Goal: Information Seeking & Learning: Learn about a topic

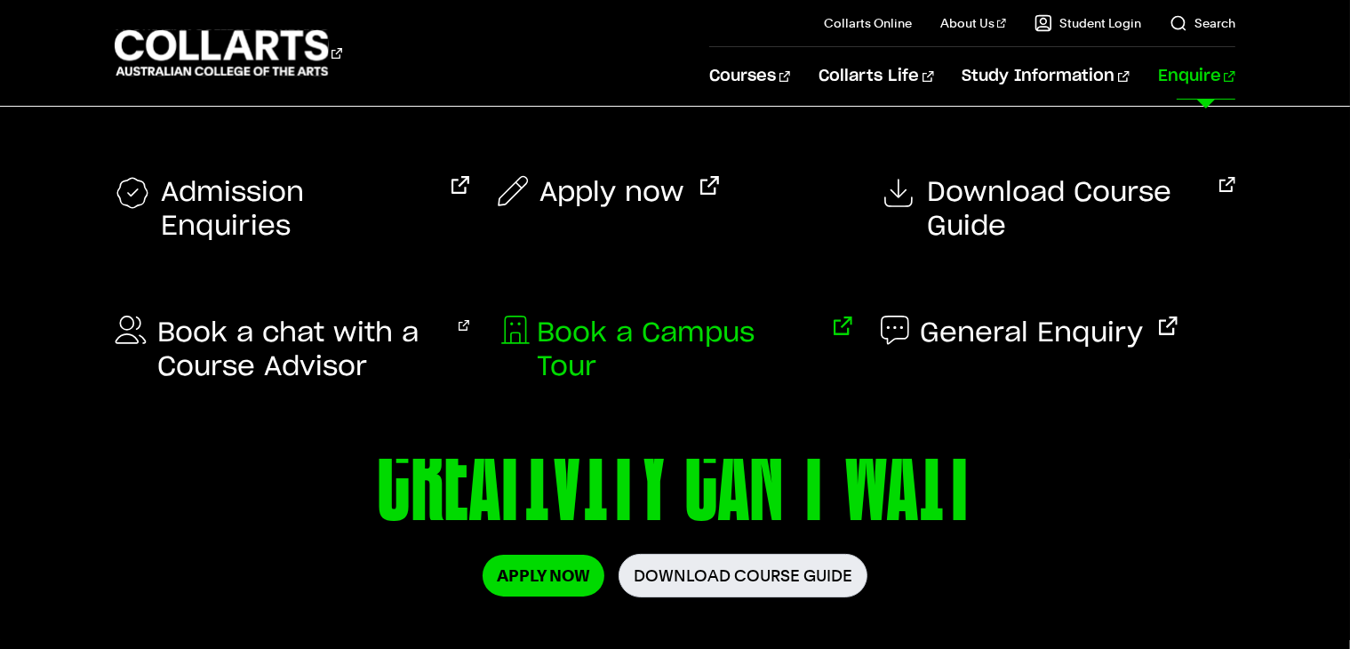
click at [598, 316] on span "Book a Campus Tour" at bounding box center [677, 350] width 281 height 68
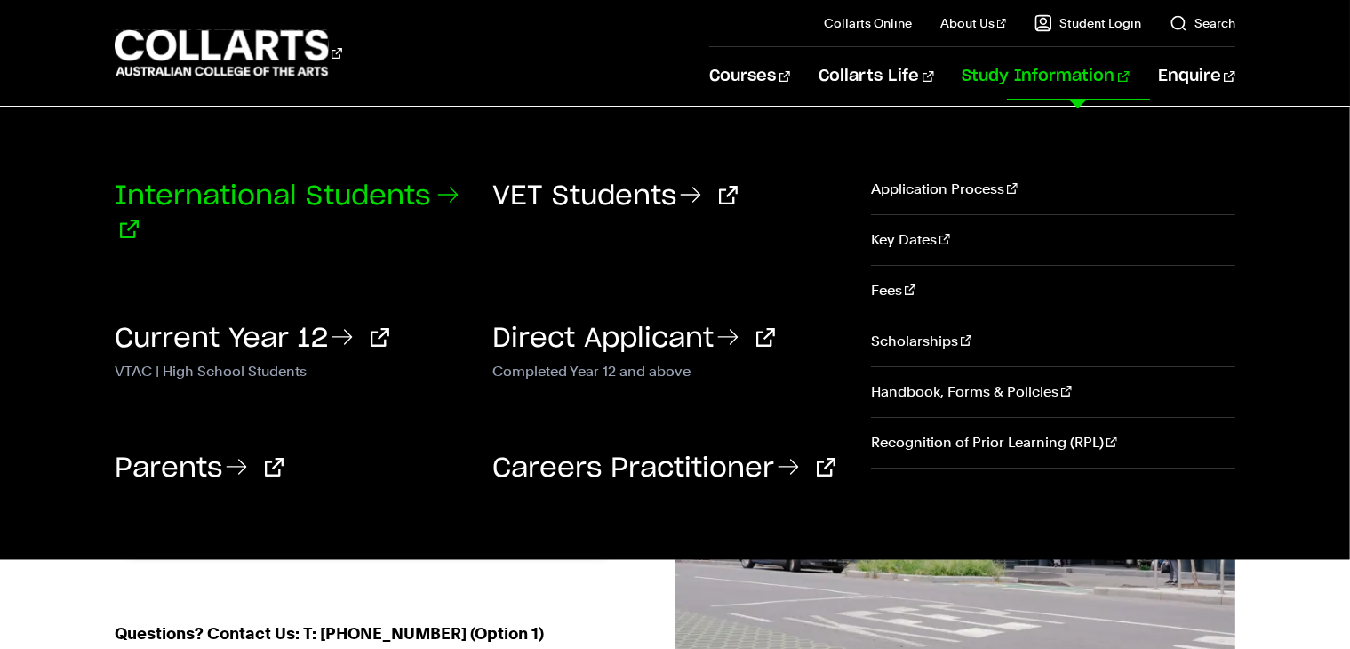
click at [384, 185] on link "International Students" at bounding box center [287, 213] width 344 height 60
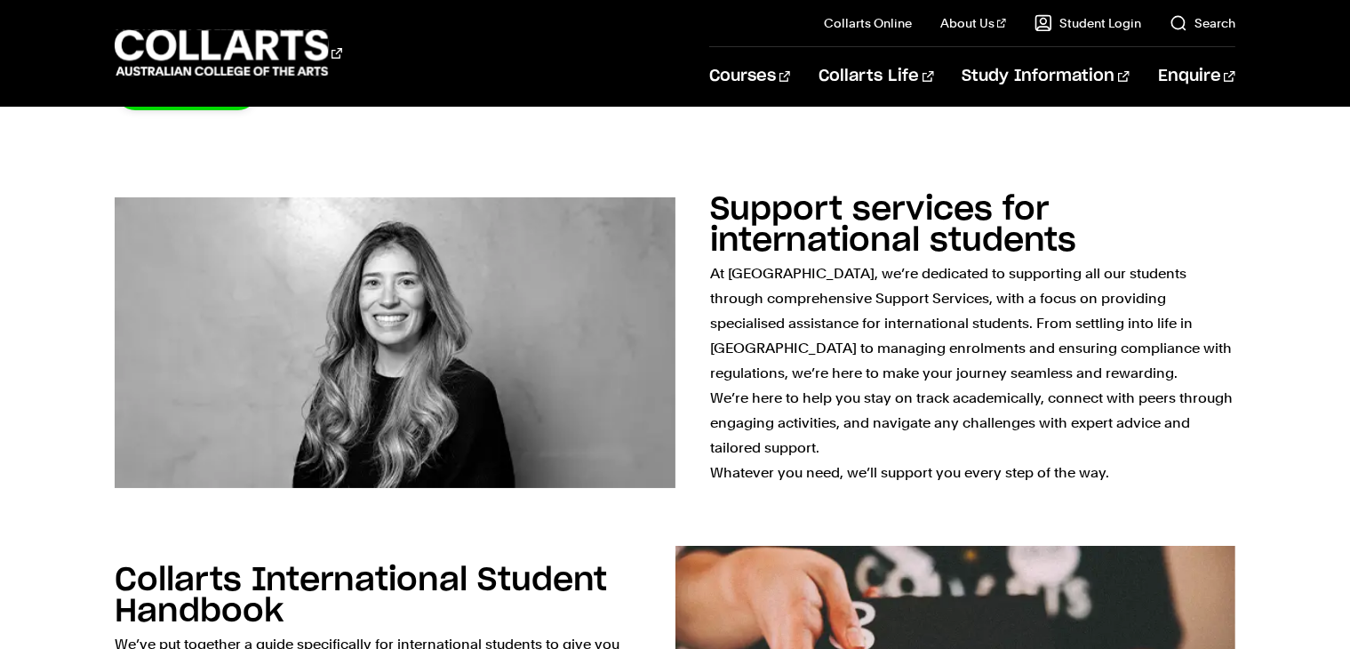
scroll to position [528, 0]
click at [485, 331] on img at bounding box center [395, 343] width 560 height 291
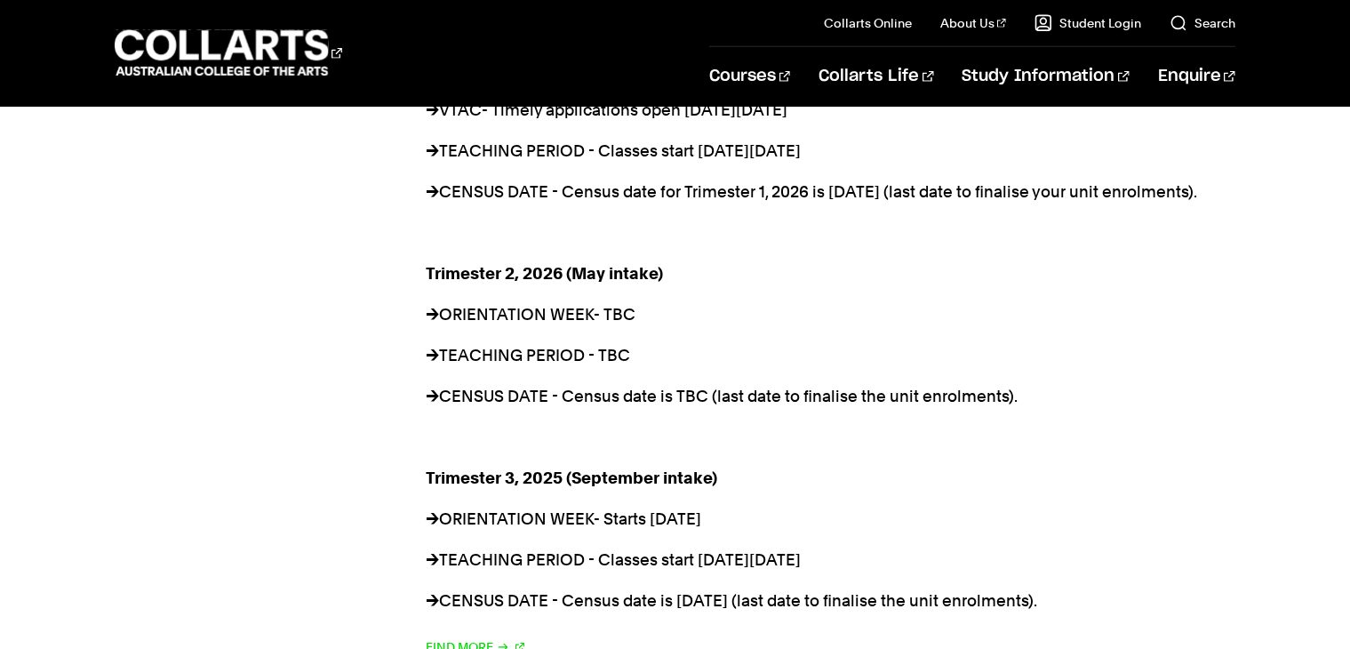
scroll to position [1440, 0]
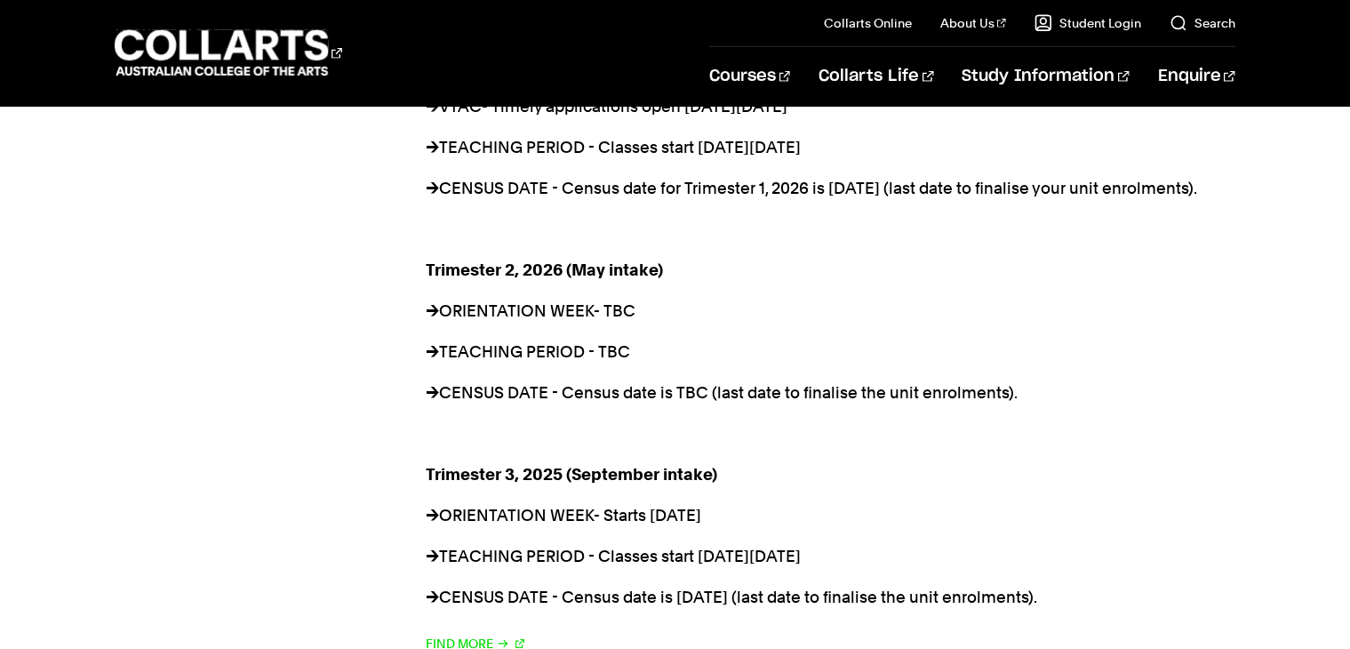
click at [468, 545] on section "Key Dates Trimester 1, 2026 (February intake) → ADMISSION KEY DATES - Direct ap…" at bounding box center [675, 323] width 1121 height 739
click at [468, 631] on link "Find More" at bounding box center [475, 643] width 99 height 25
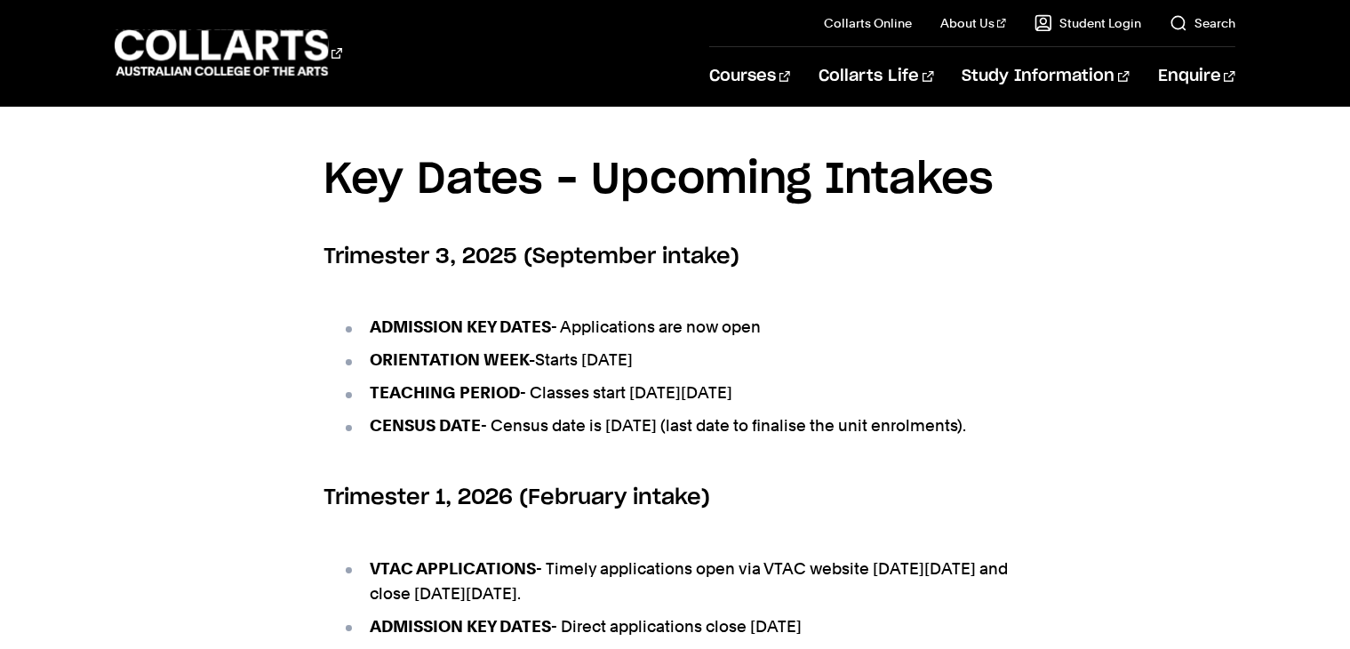
scroll to position [642, 0]
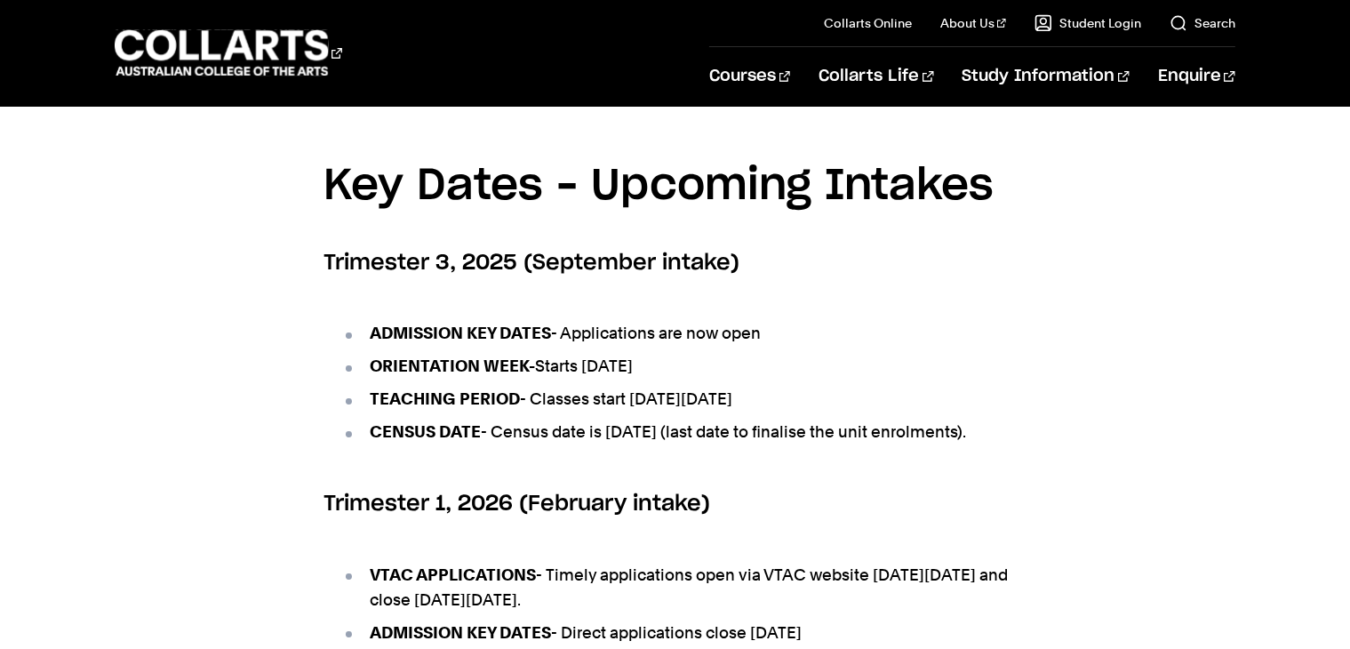
click at [468, 565] on strong "VTAC APPLICATIONS" at bounding box center [453, 574] width 166 height 19
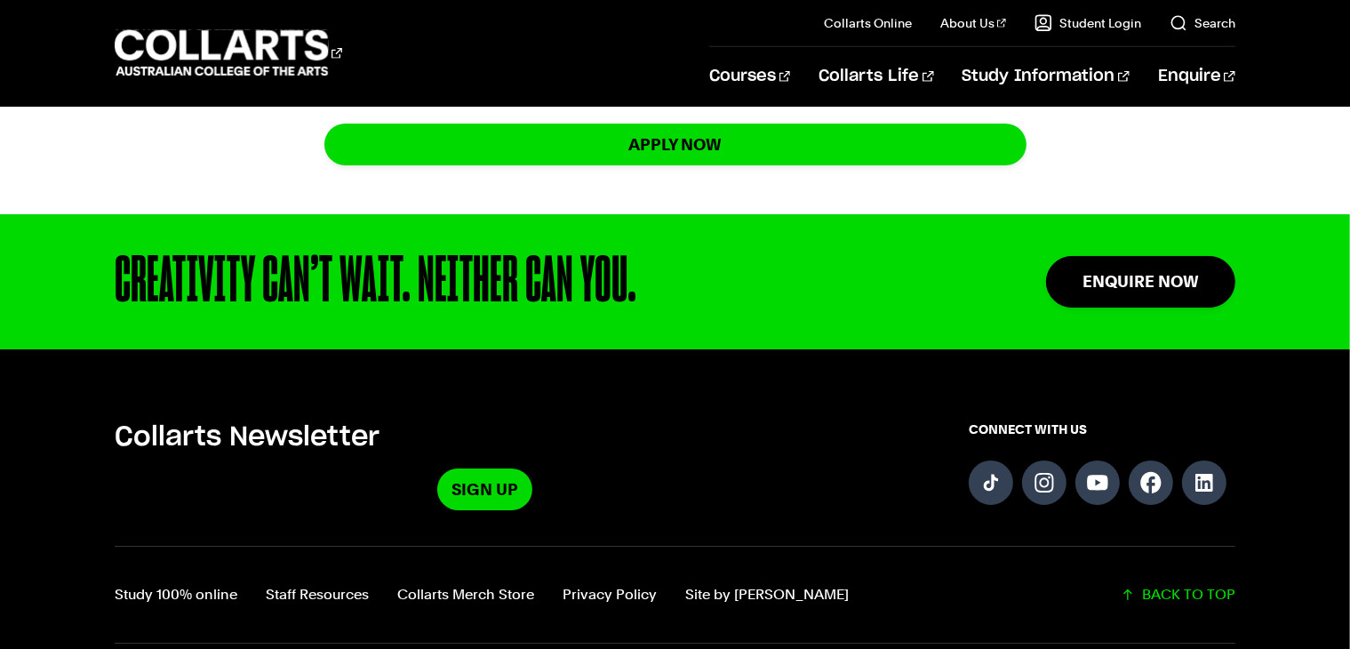
scroll to position [1598, 0]
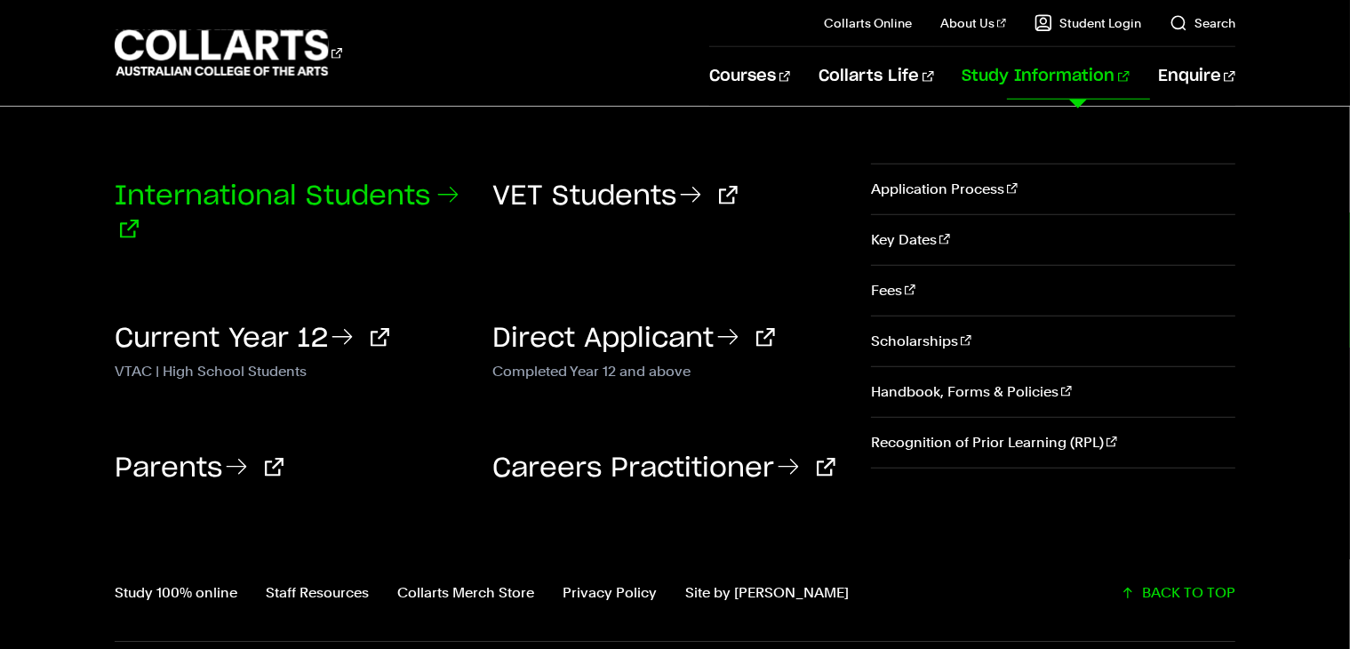
click at [355, 193] on link "International Students" at bounding box center [287, 213] width 344 height 60
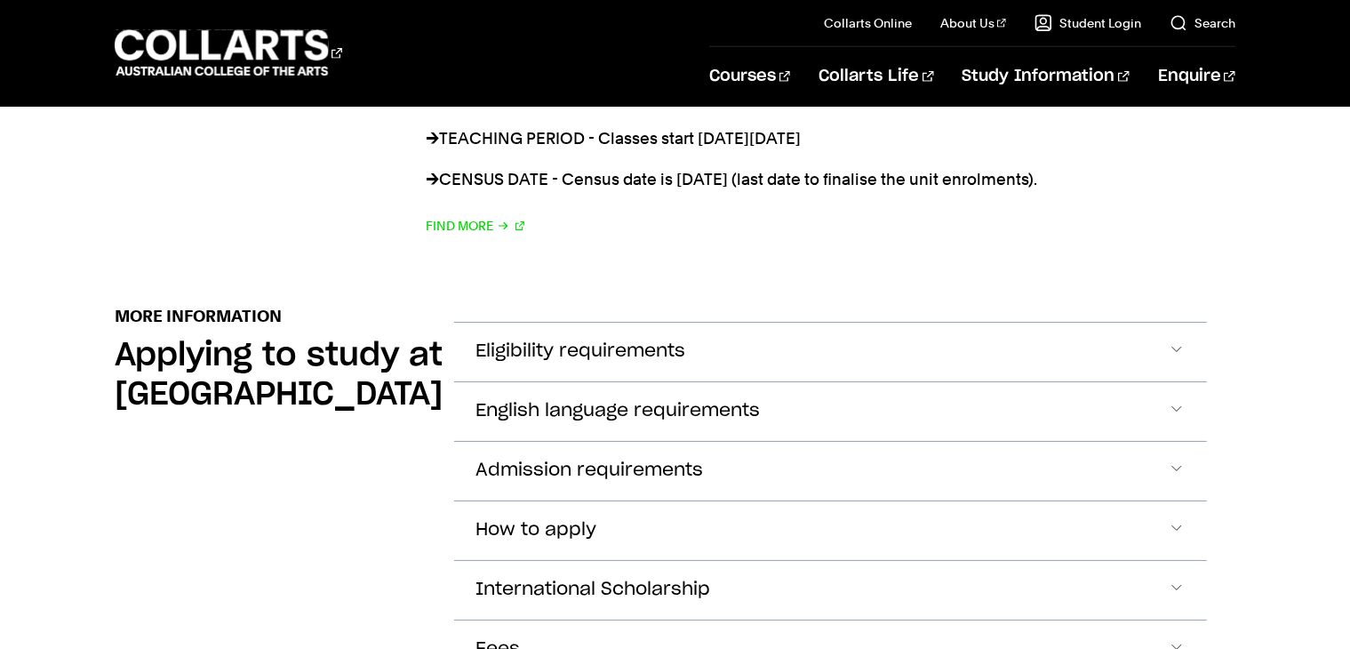
scroll to position [1872, 0]
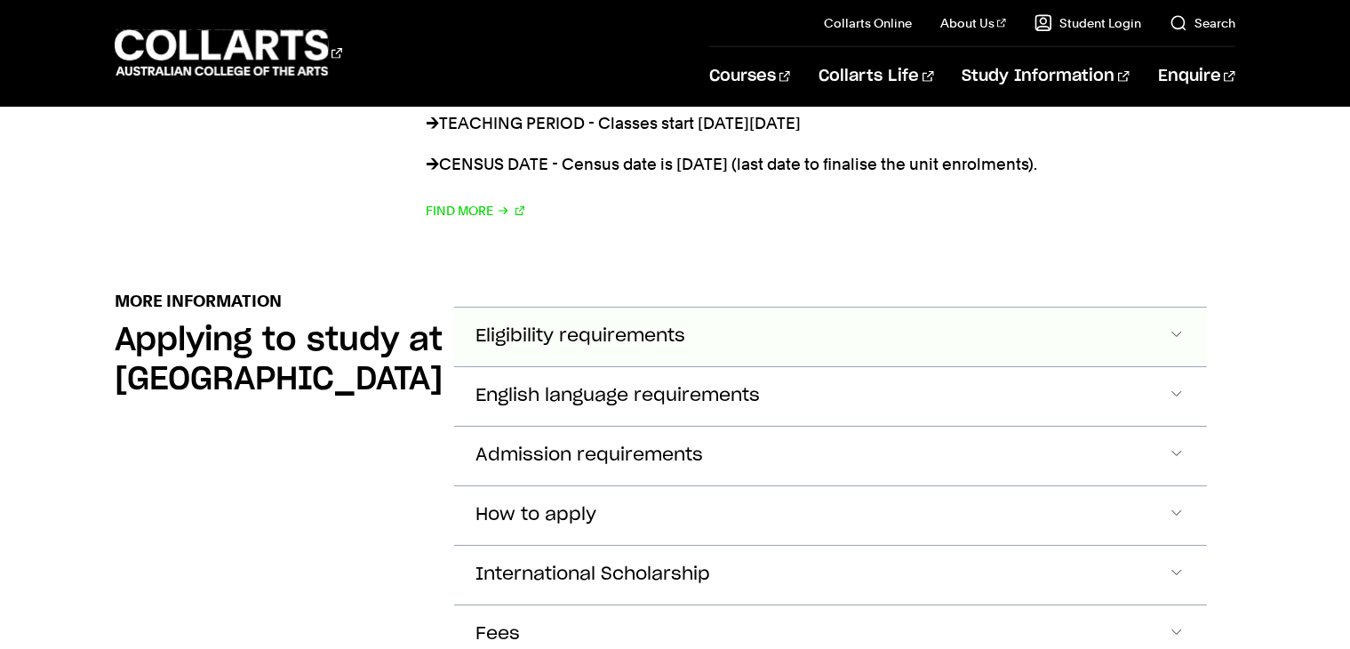
click at [583, 326] on span "Eligibility requirements" at bounding box center [580, 336] width 210 height 20
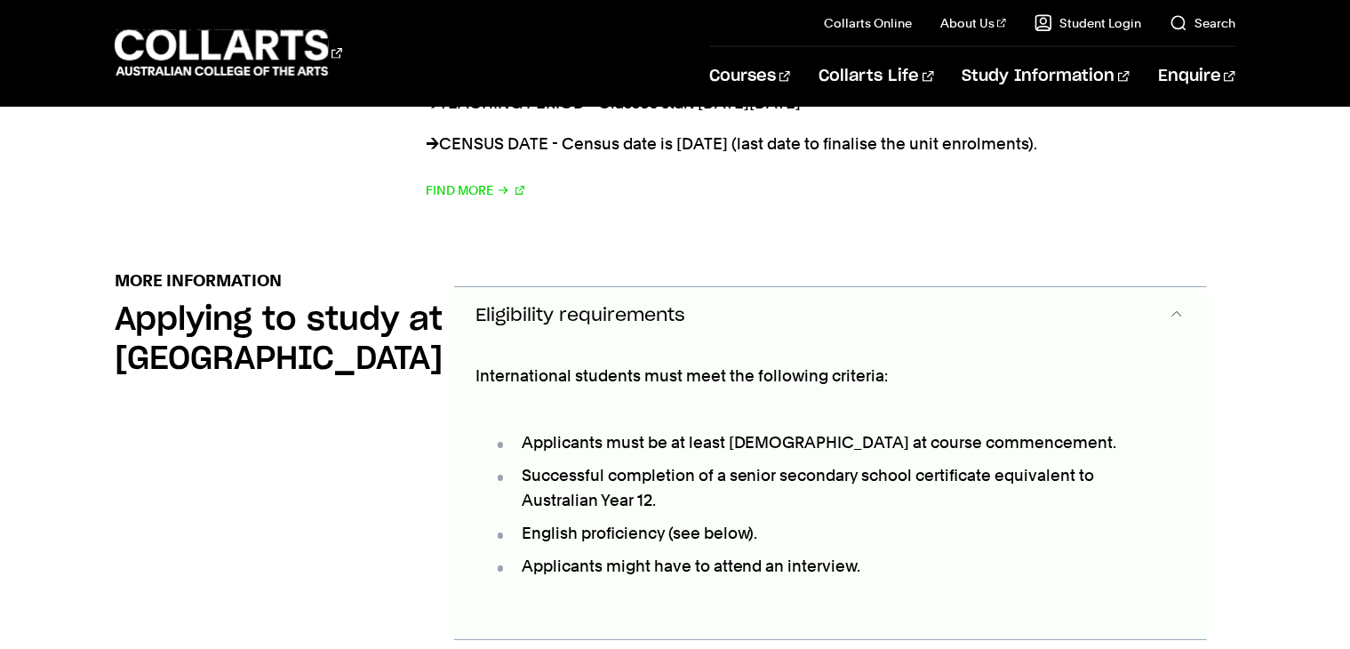
drag, startPoint x: 441, startPoint y: 184, endPoint x: 692, endPoint y: 407, distance: 336.2
click at [692, 407] on div "Eligibility requirements International students must meet the following criteri…" at bounding box center [830, 462] width 753 height 353
click at [454, 287] on button "Eligibility requirements" at bounding box center [830, 316] width 753 height 59
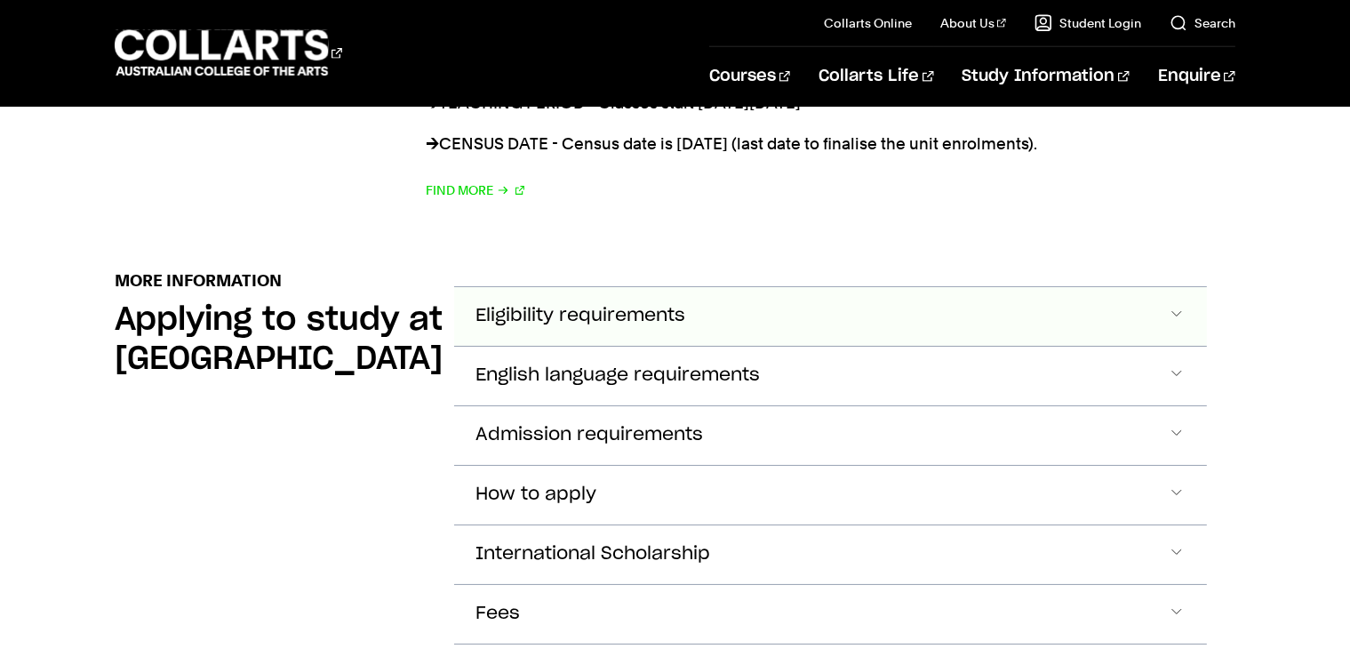
click at [454, 287] on button "Eligibility requirements" at bounding box center [830, 316] width 753 height 59
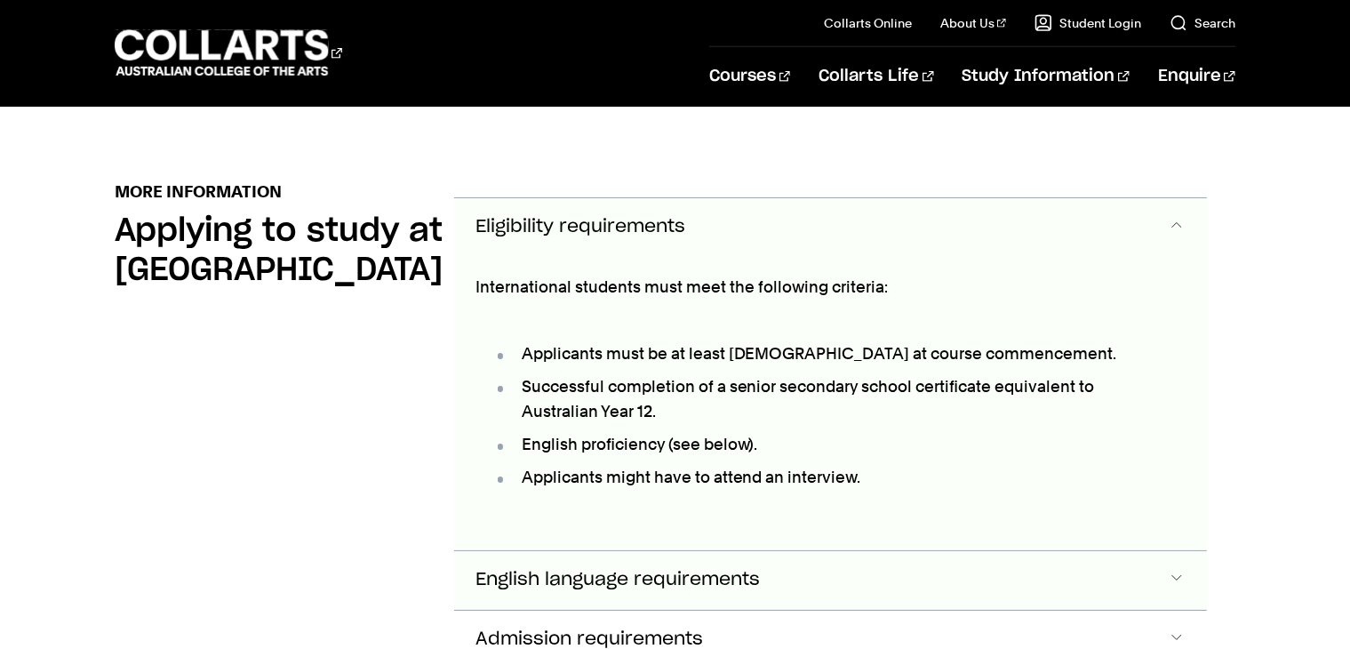
click at [606, 551] on button "English language requirements" at bounding box center [830, 580] width 753 height 59
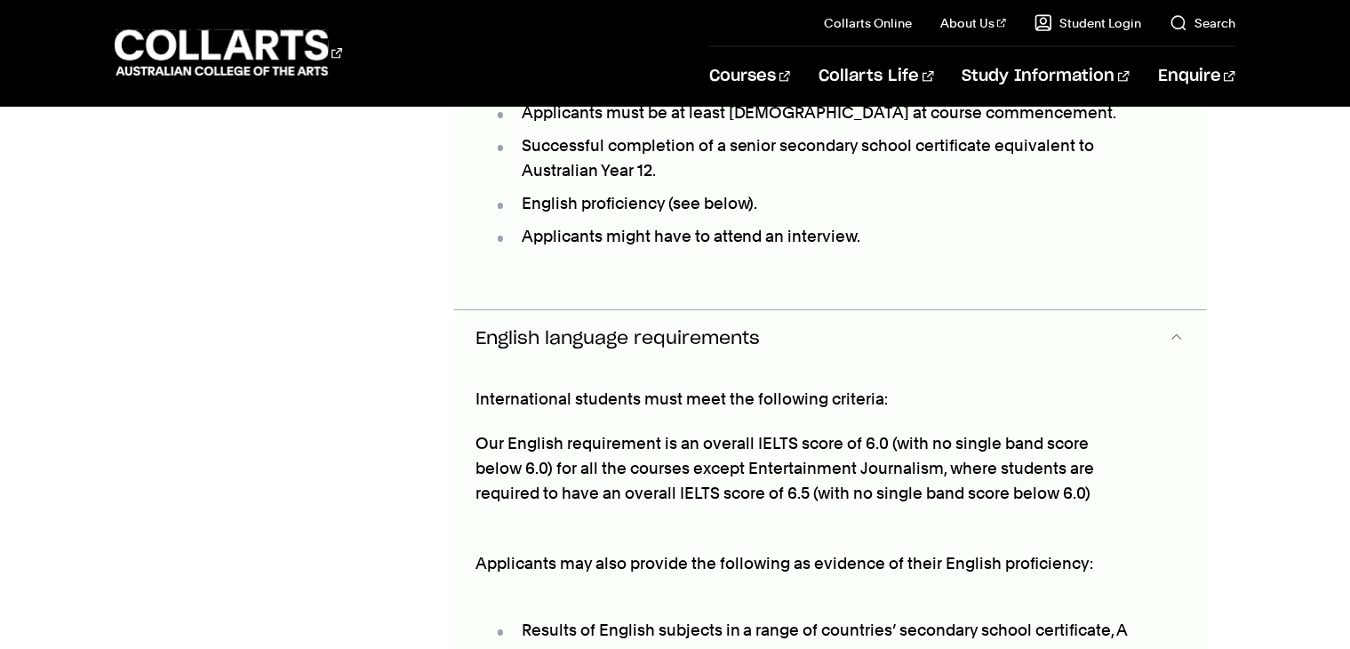
scroll to position [2311, 0]
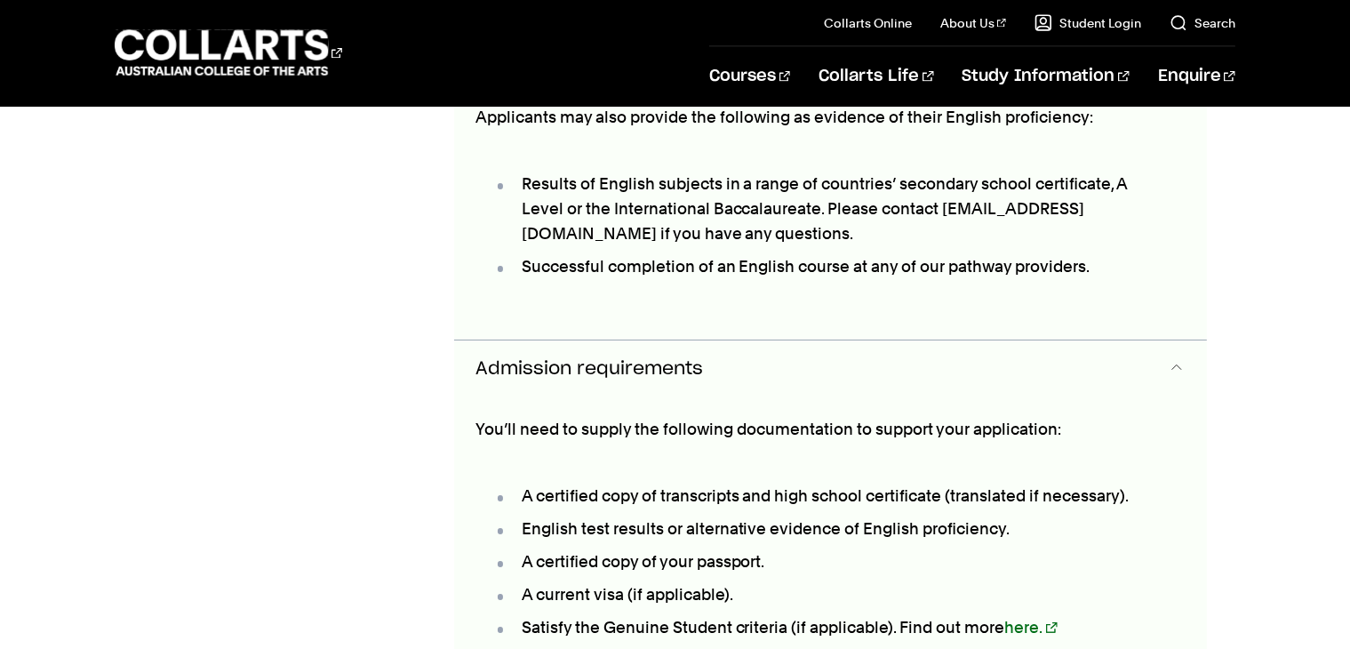
scroll to position [2846, 0]
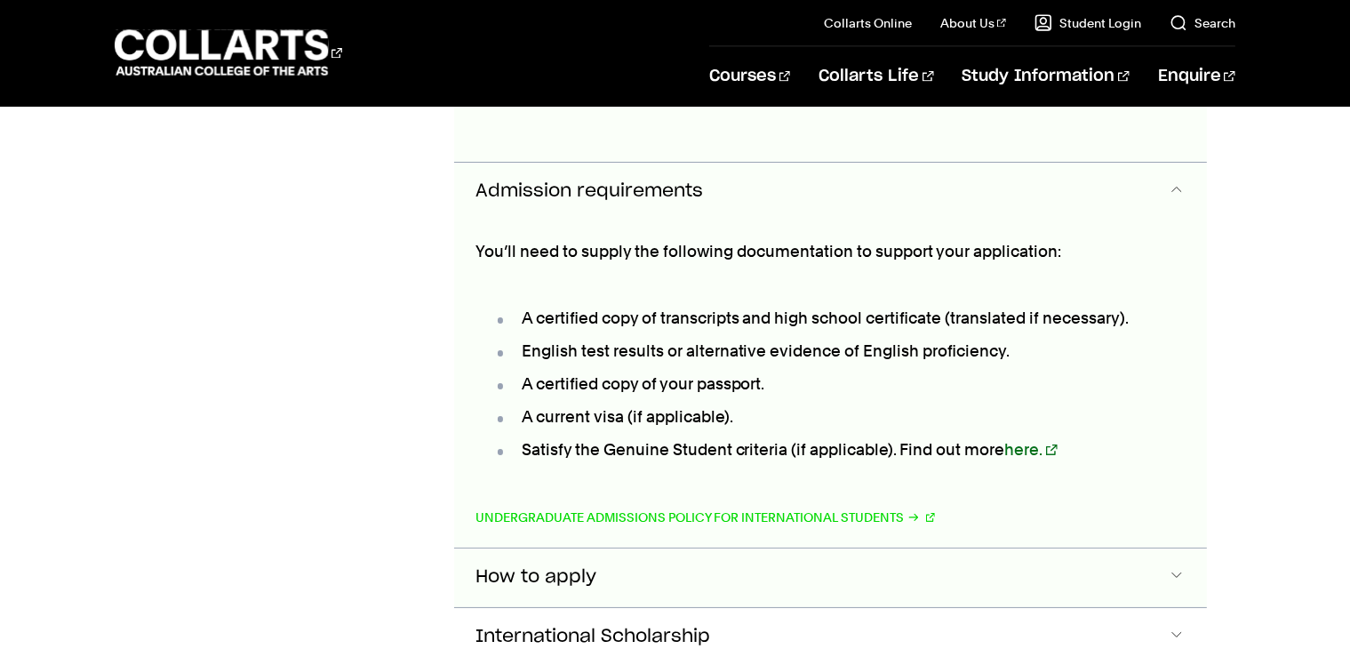
click at [598, 548] on button "How to apply" at bounding box center [830, 577] width 753 height 59
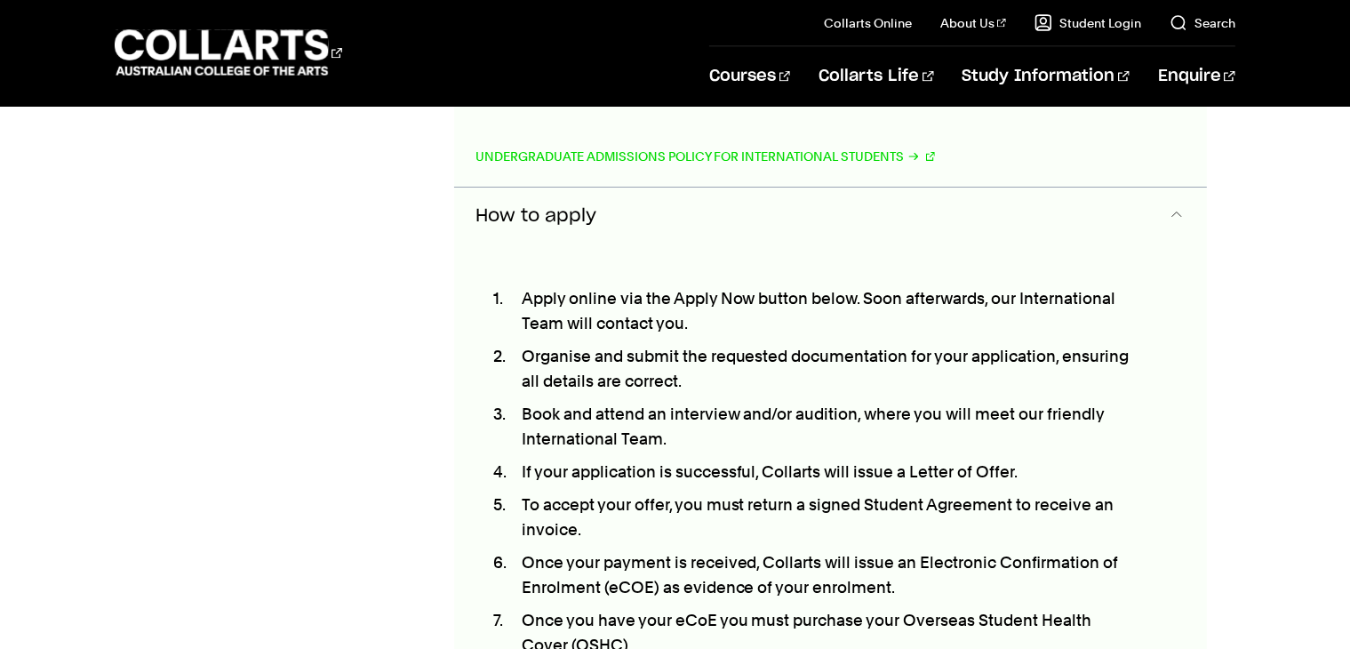
scroll to position [3385, 0]
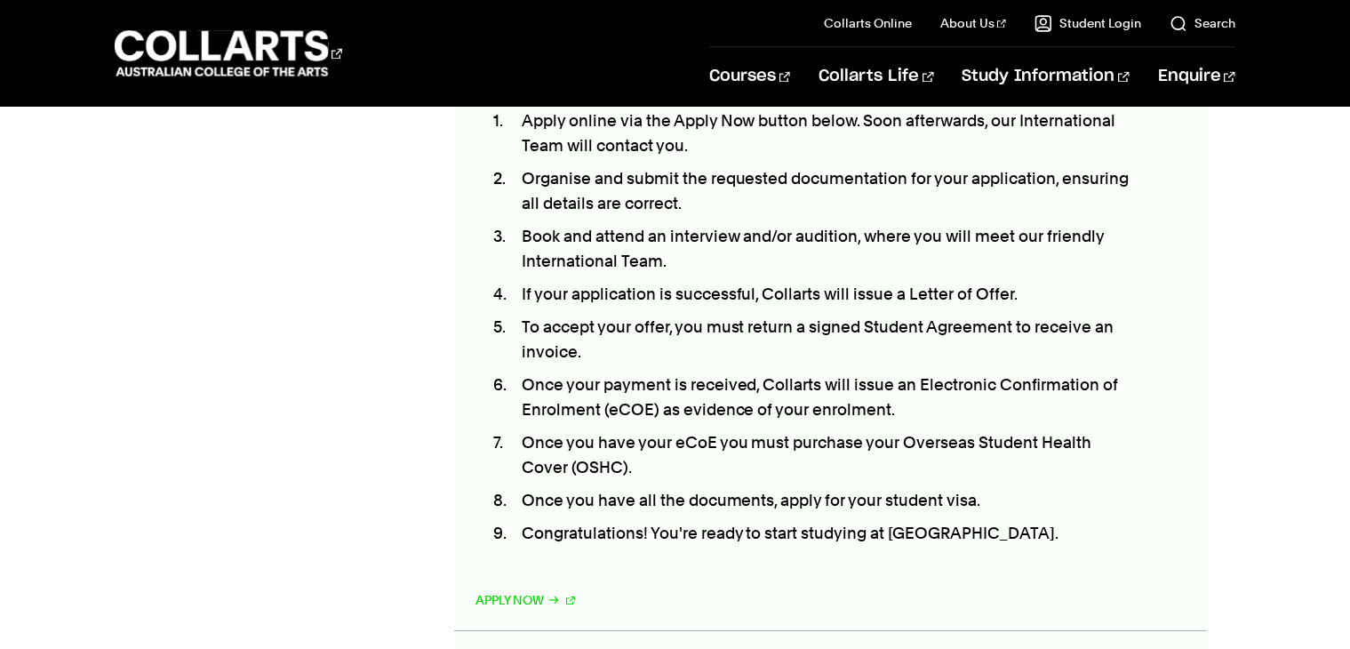
click at [614, 648] on span "International Scholarship" at bounding box center [592, 660] width 235 height 20
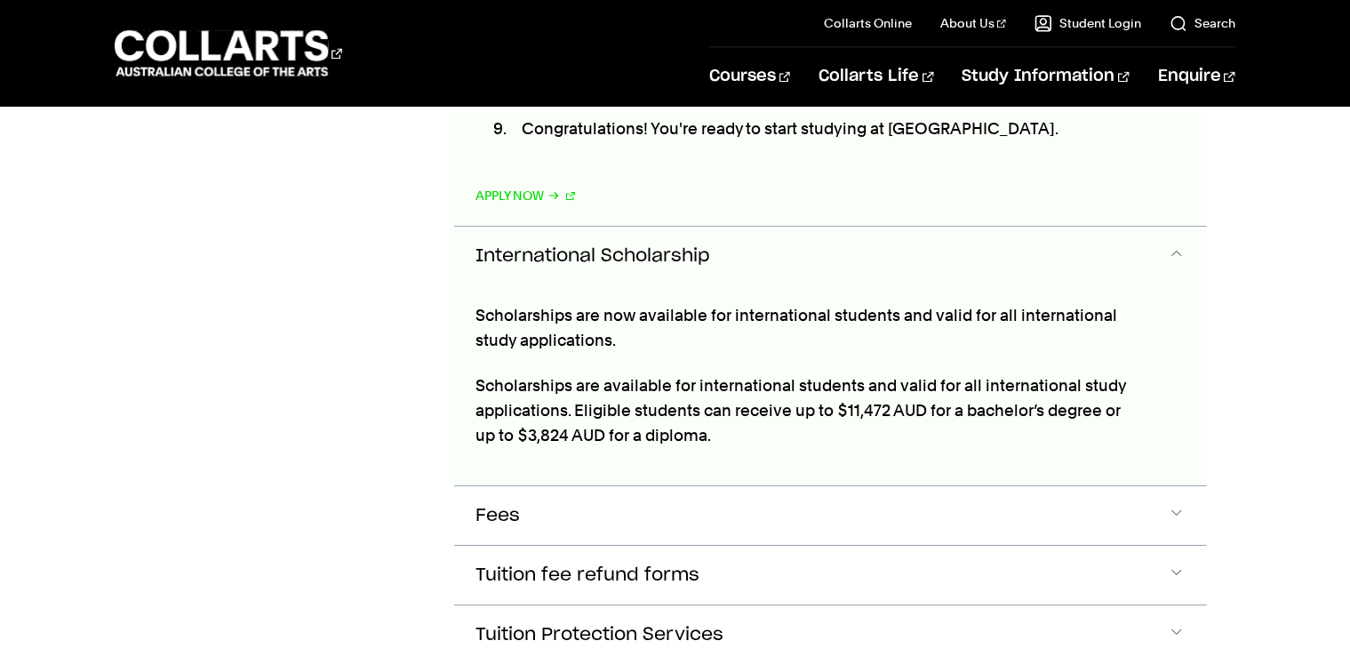
scroll to position [3611, 0]
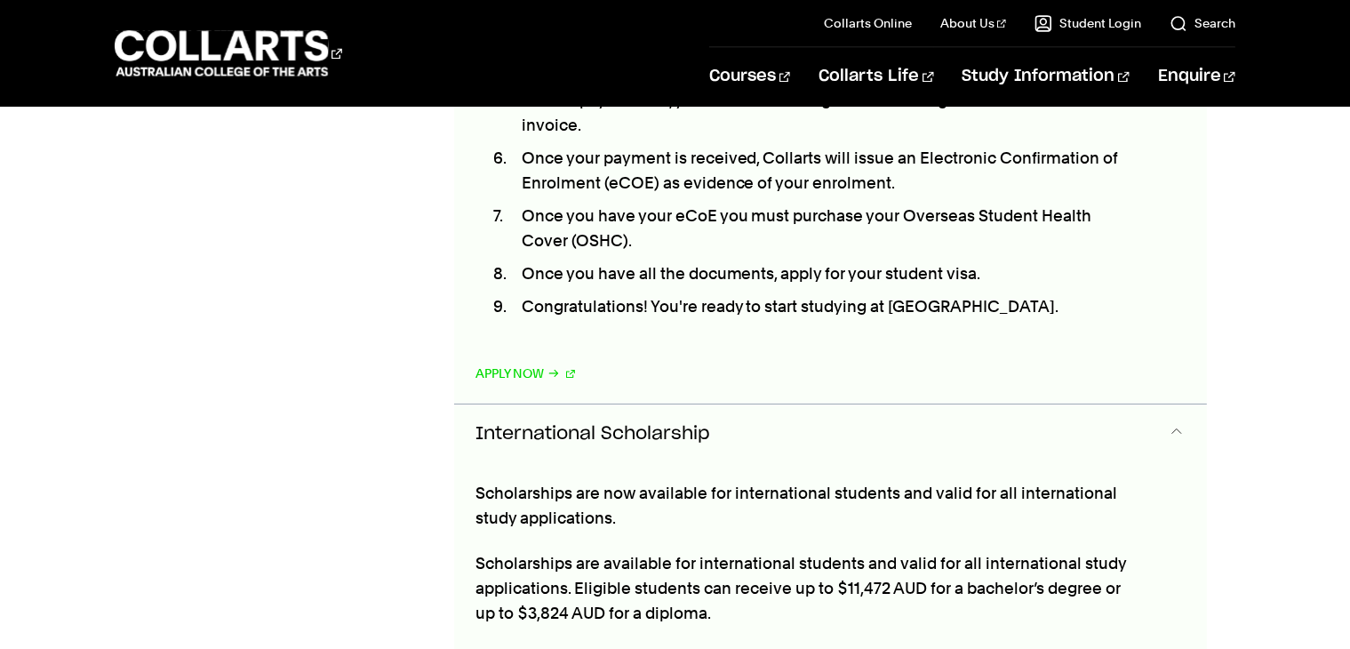
drag, startPoint x: 446, startPoint y: 180, endPoint x: 576, endPoint y: 324, distance: 194.5
click at [576, 403] on div "International Scholarship Scholarships are now available for international stud…" at bounding box center [830, 532] width 753 height 259
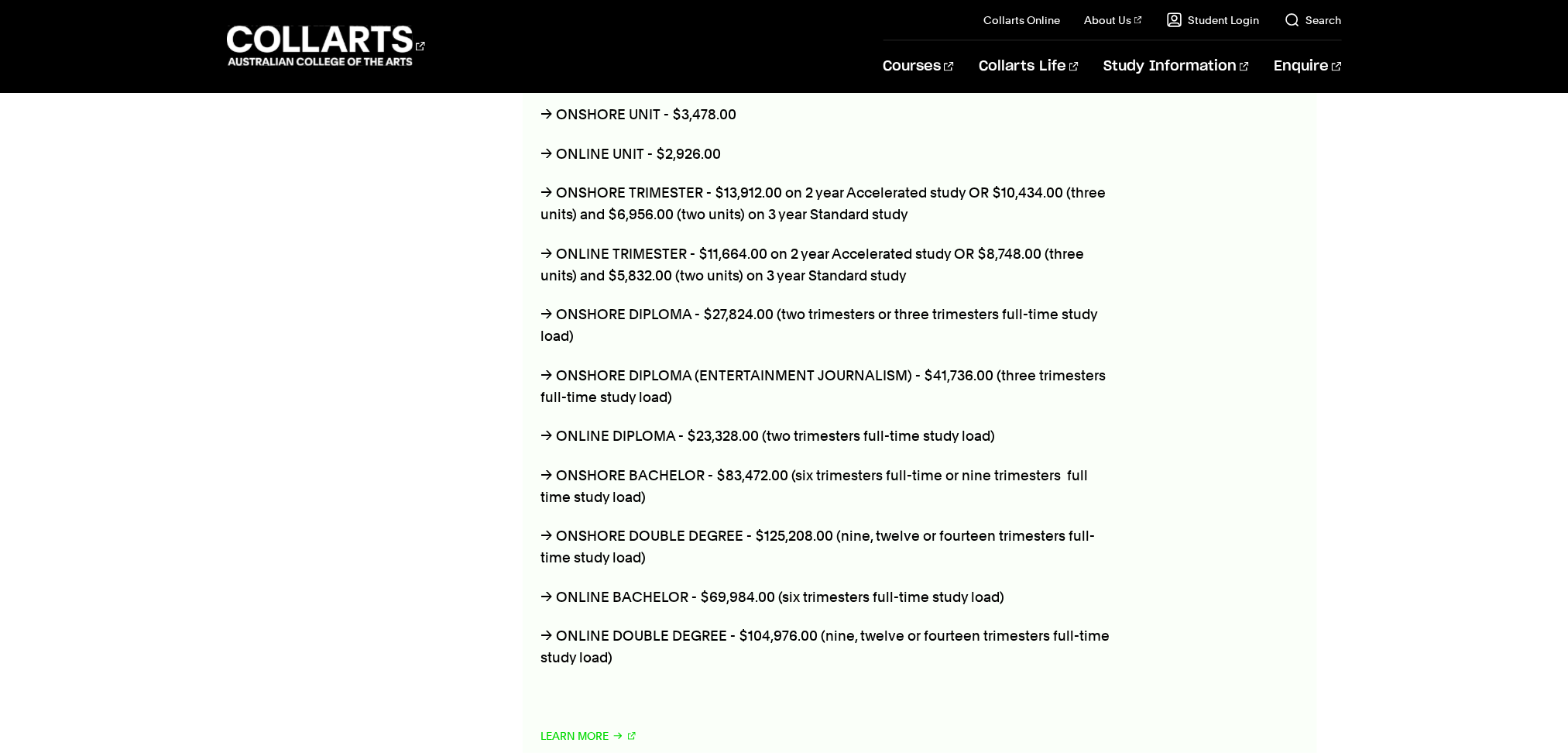
scroll to position [3951, 0]
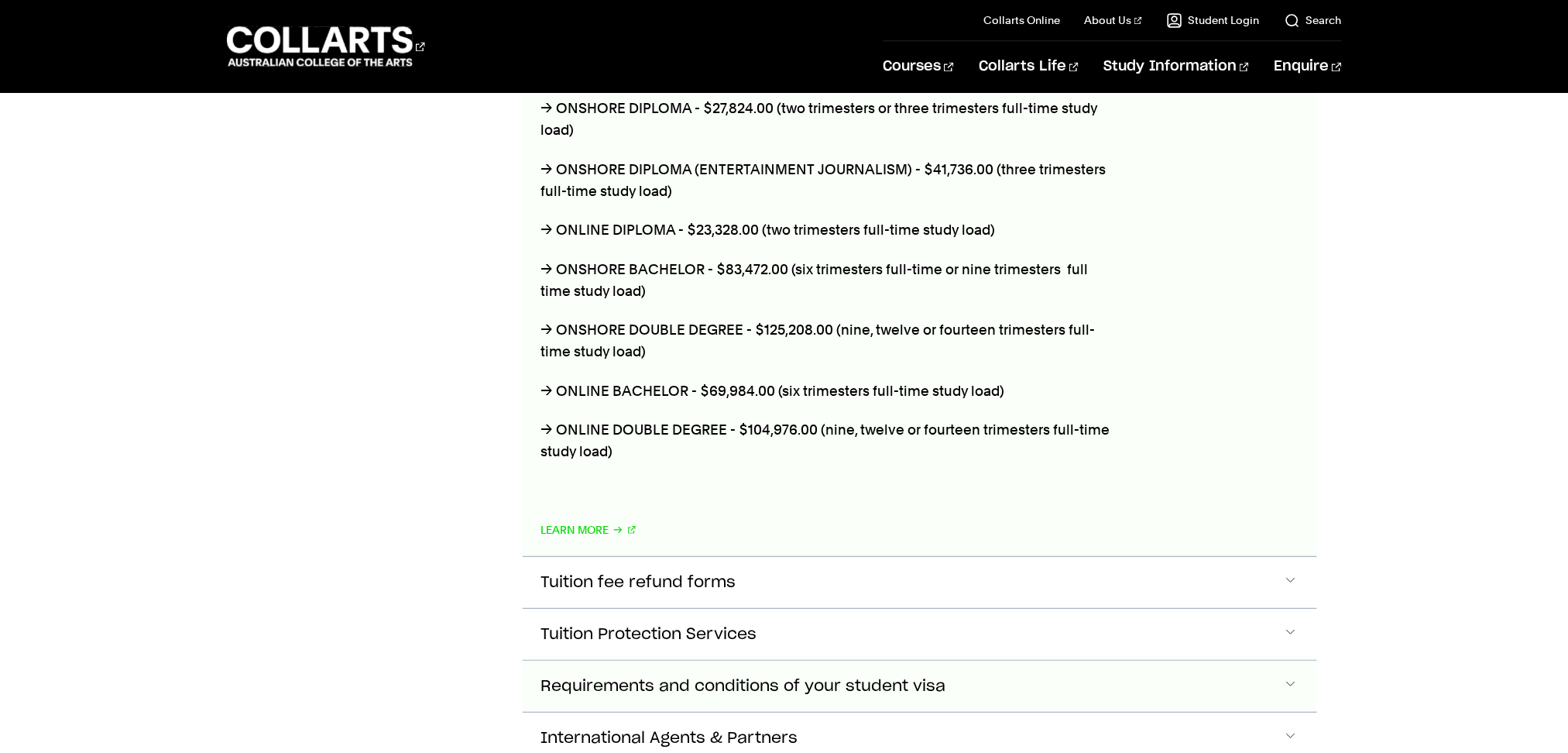
click at [746, 565] on span "Requirements and conditions of your student visa" at bounding box center [743, 687] width 405 height 17
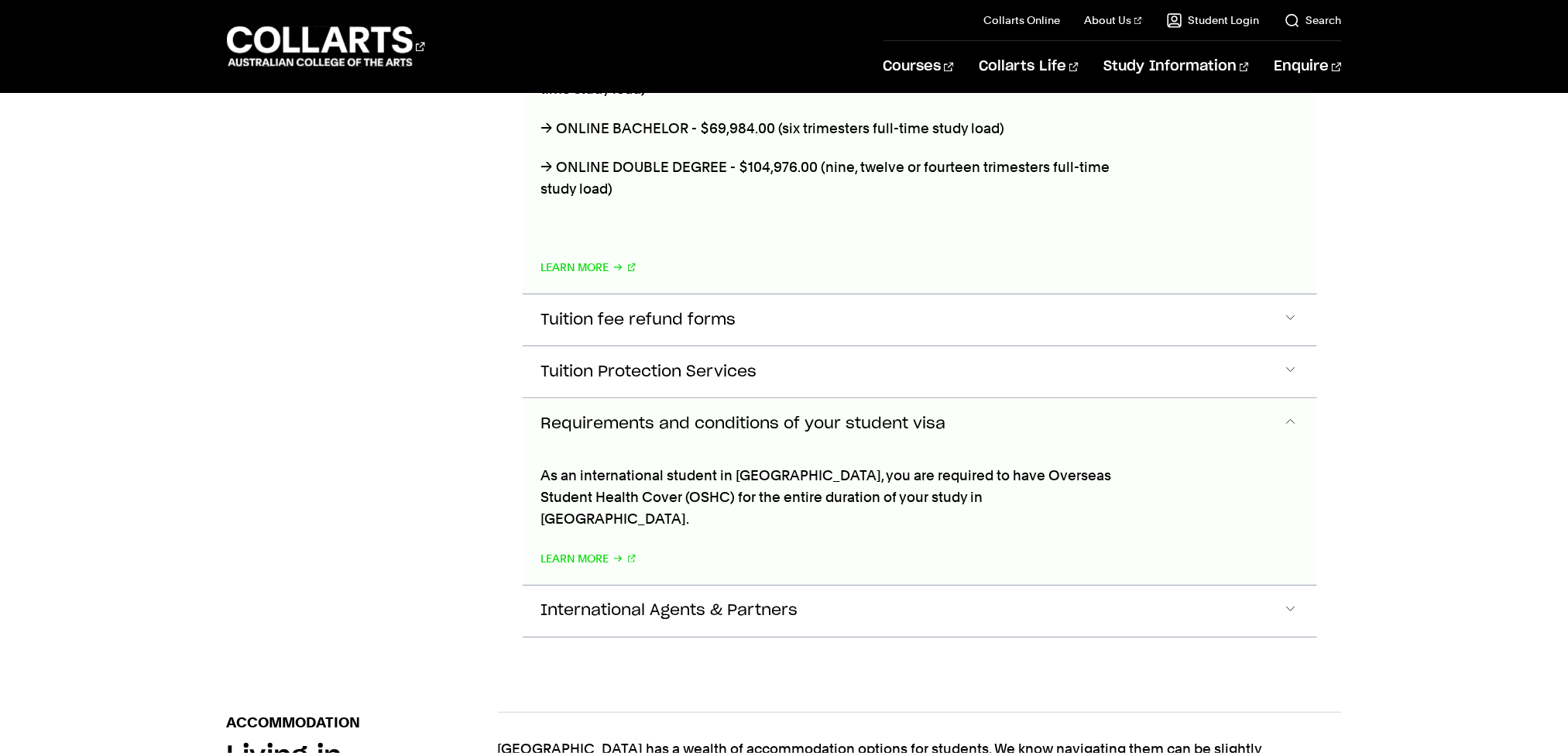
scroll to position [4109, 0]
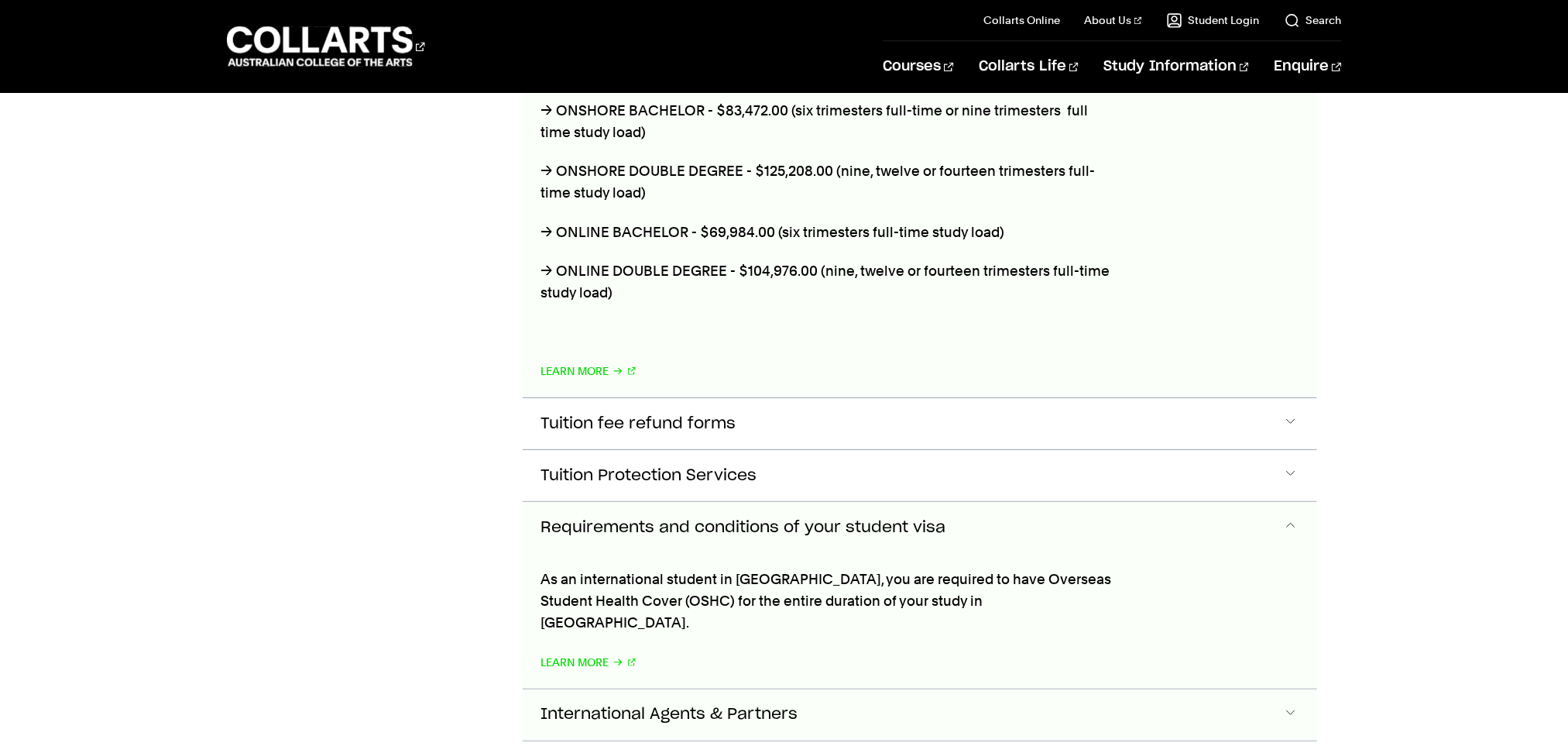
click at [719, 565] on span "International Agents & Partners" at bounding box center [669, 715] width 257 height 17
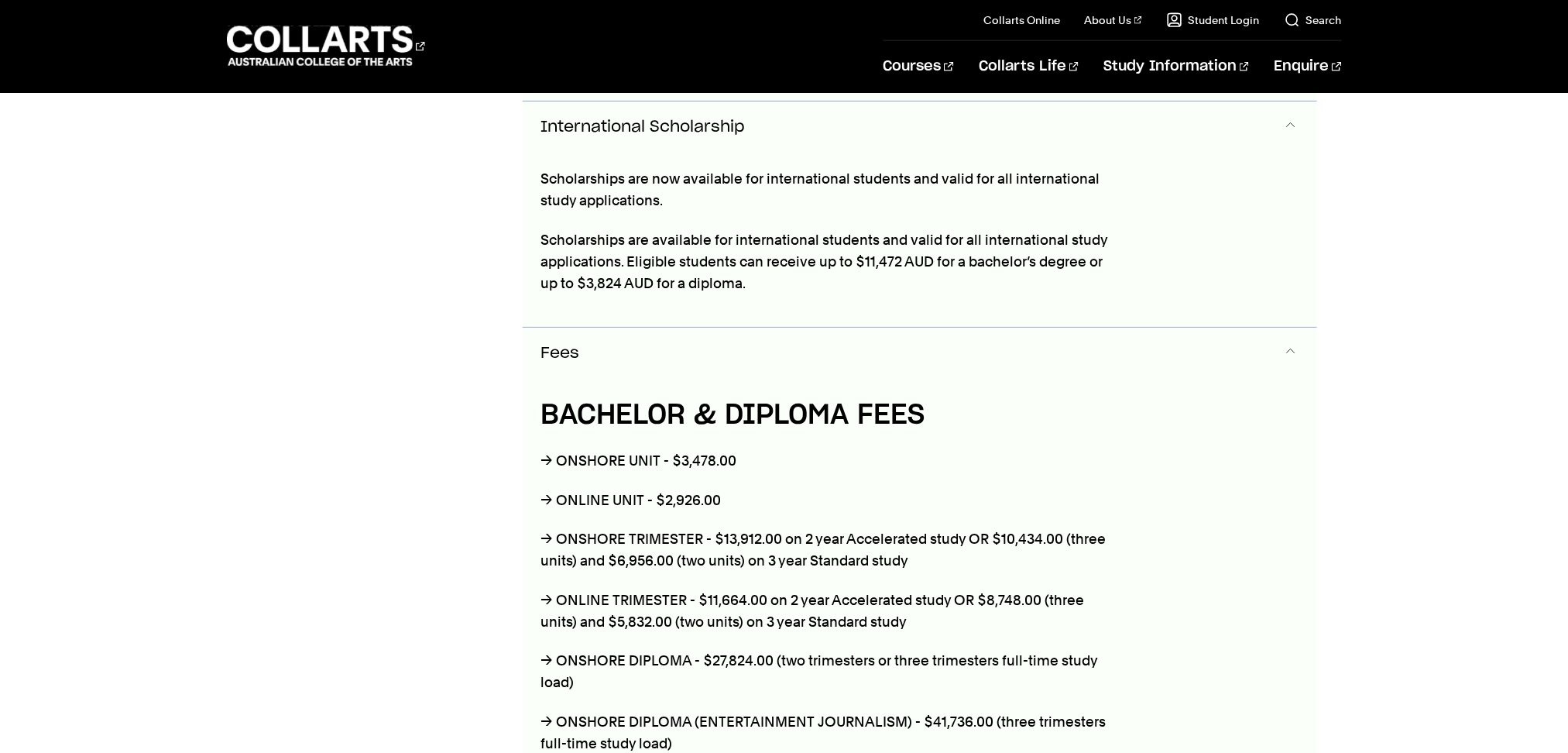
scroll to position [3294, 0]
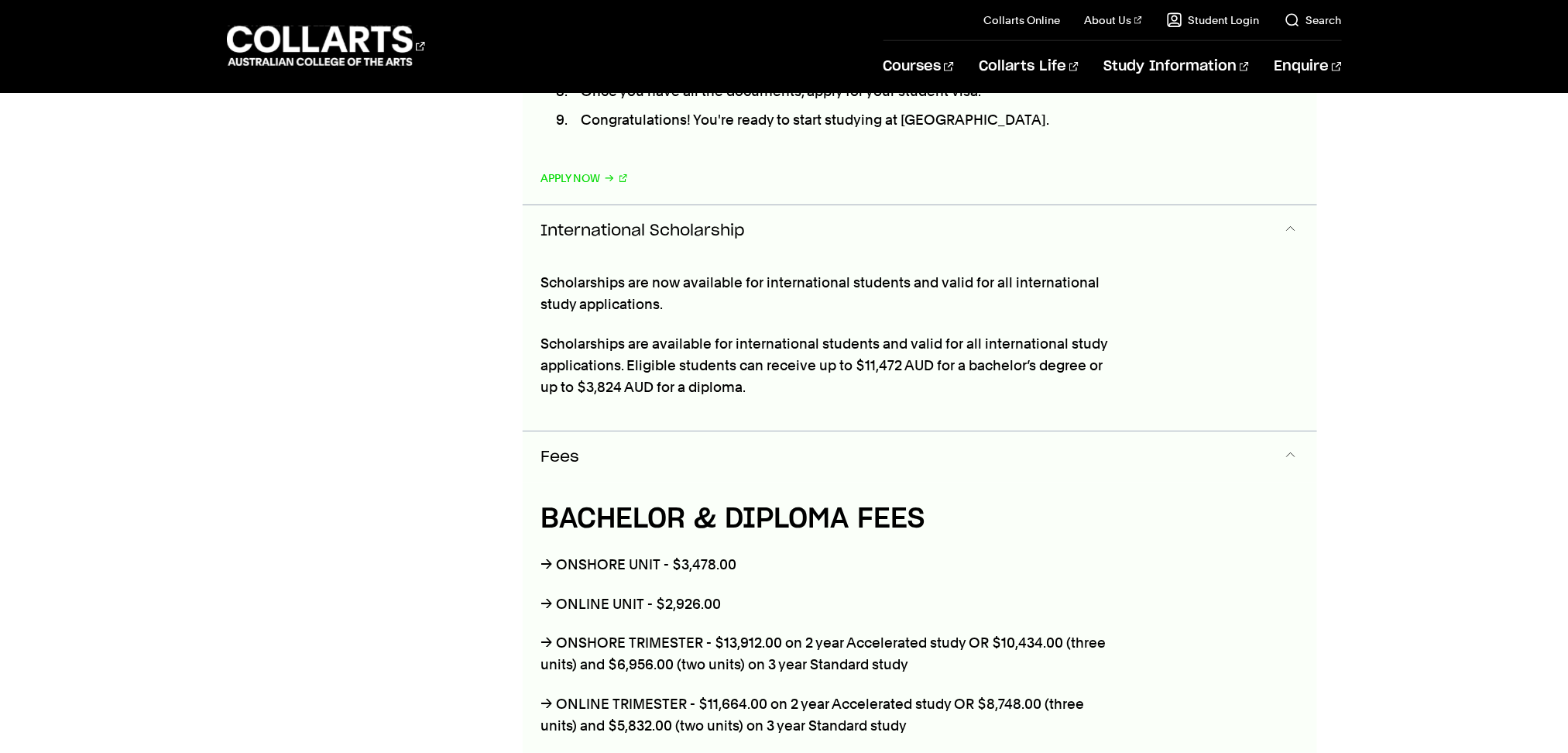
click at [1175, 431] on button "Fees" at bounding box center [920, 457] width 794 height 51
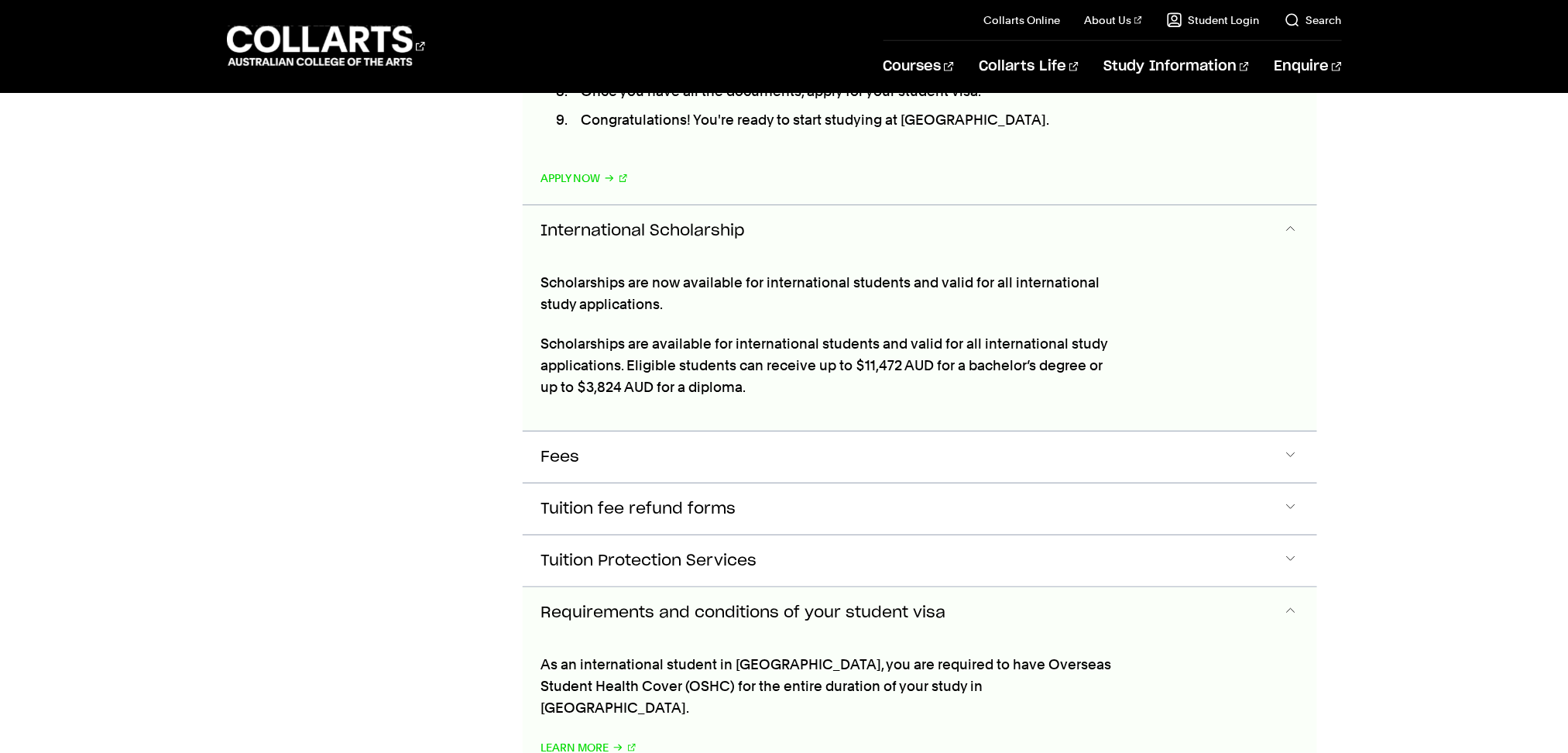
click at [1175, 565] on span "Accordion Section" at bounding box center [1290, 612] width 16 height 20
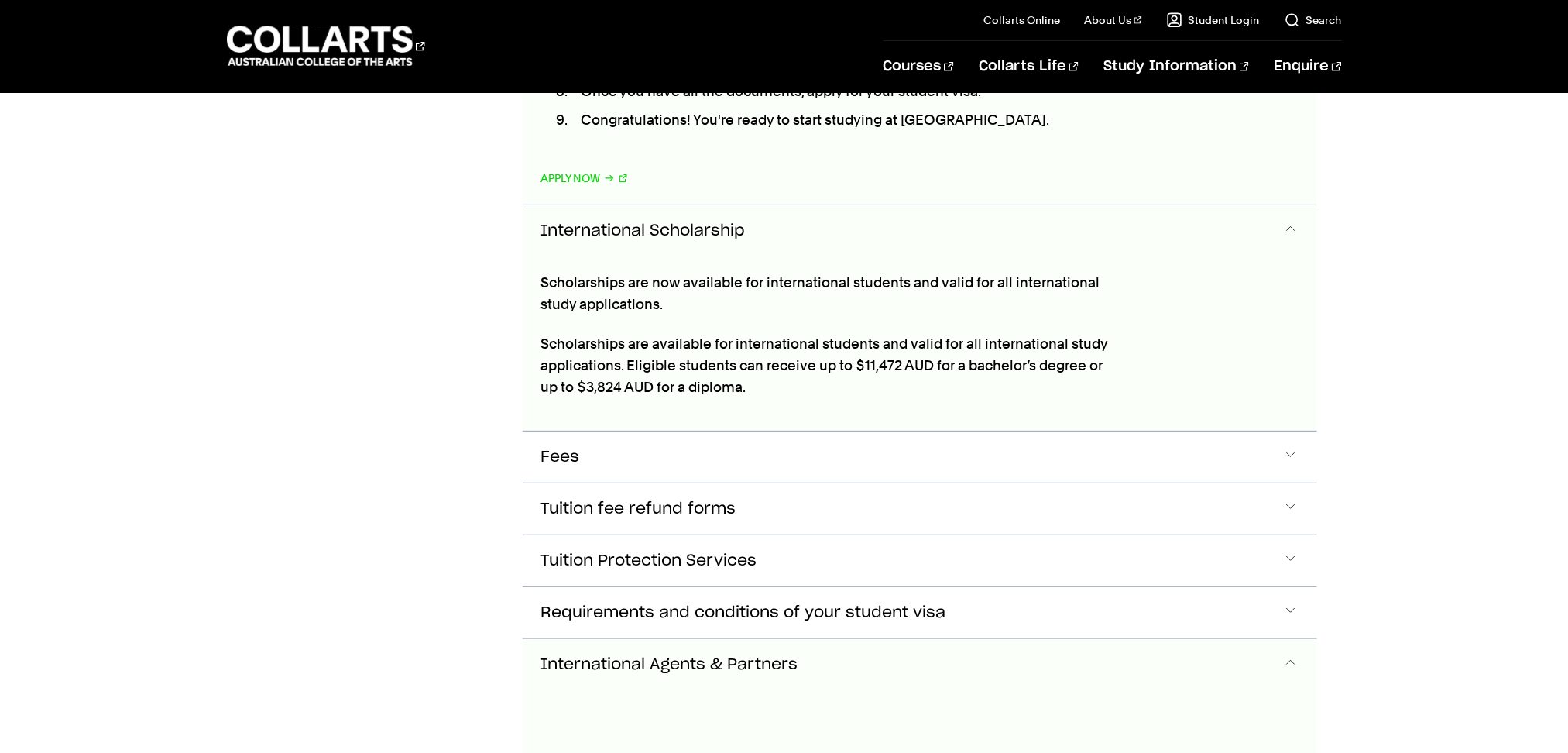
click at [1175, 565] on span "Accordion Section" at bounding box center [1290, 664] width 16 height 20
click at [1175, 565] on button "Requirements and conditions of your student visa" at bounding box center [920, 613] width 794 height 51
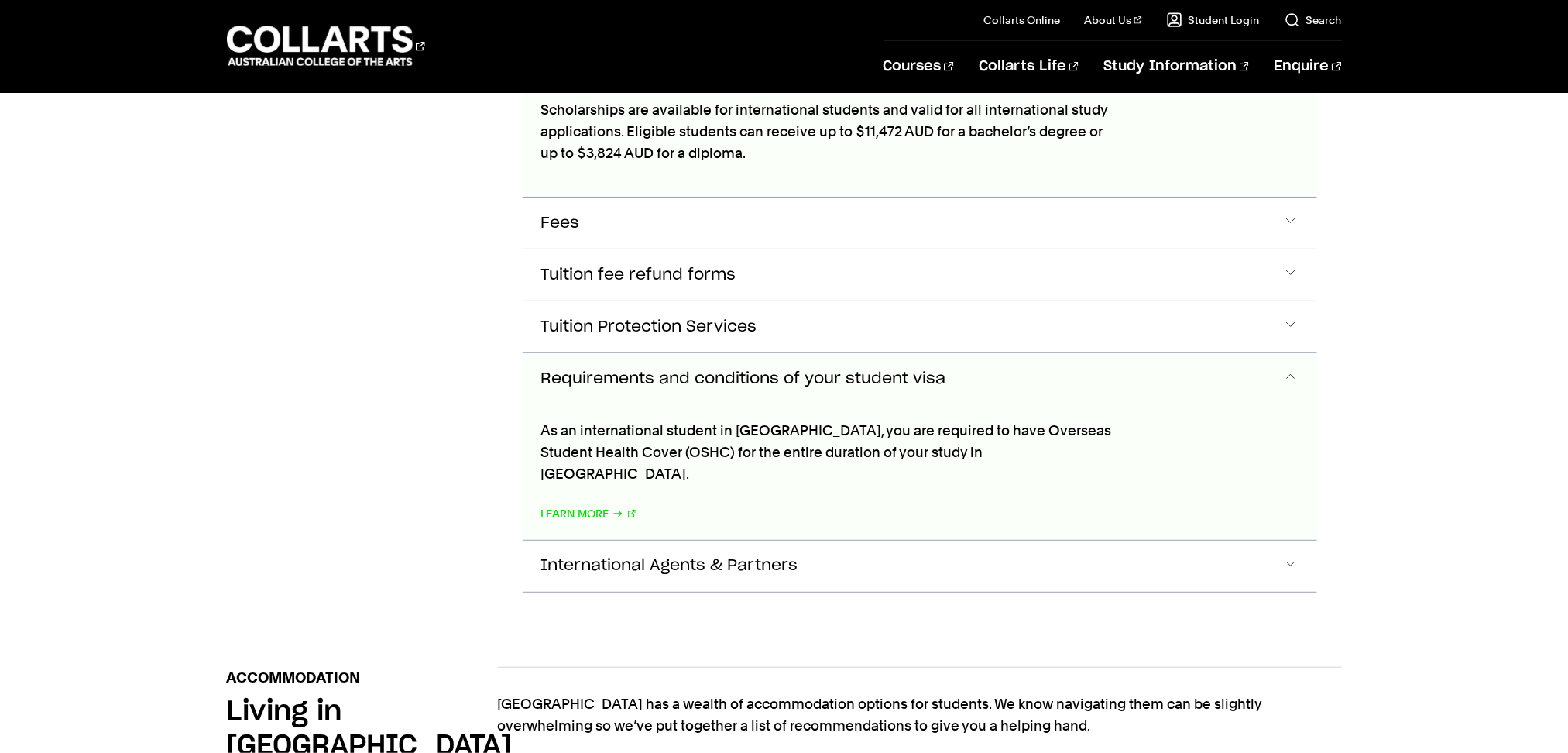
scroll to position [3426, 0]
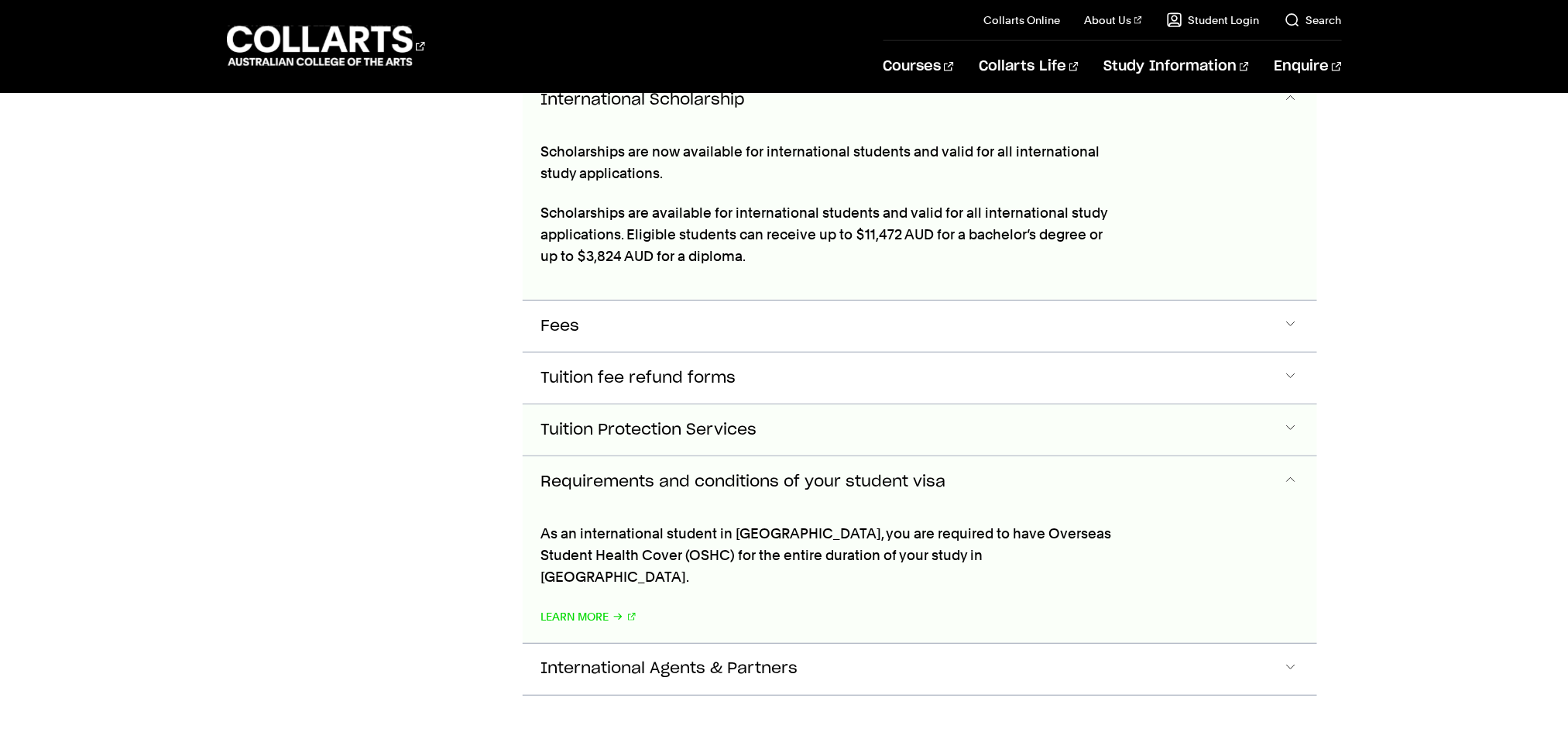
click at [984, 404] on button "Tuition Protection Services" at bounding box center [920, 430] width 794 height 51
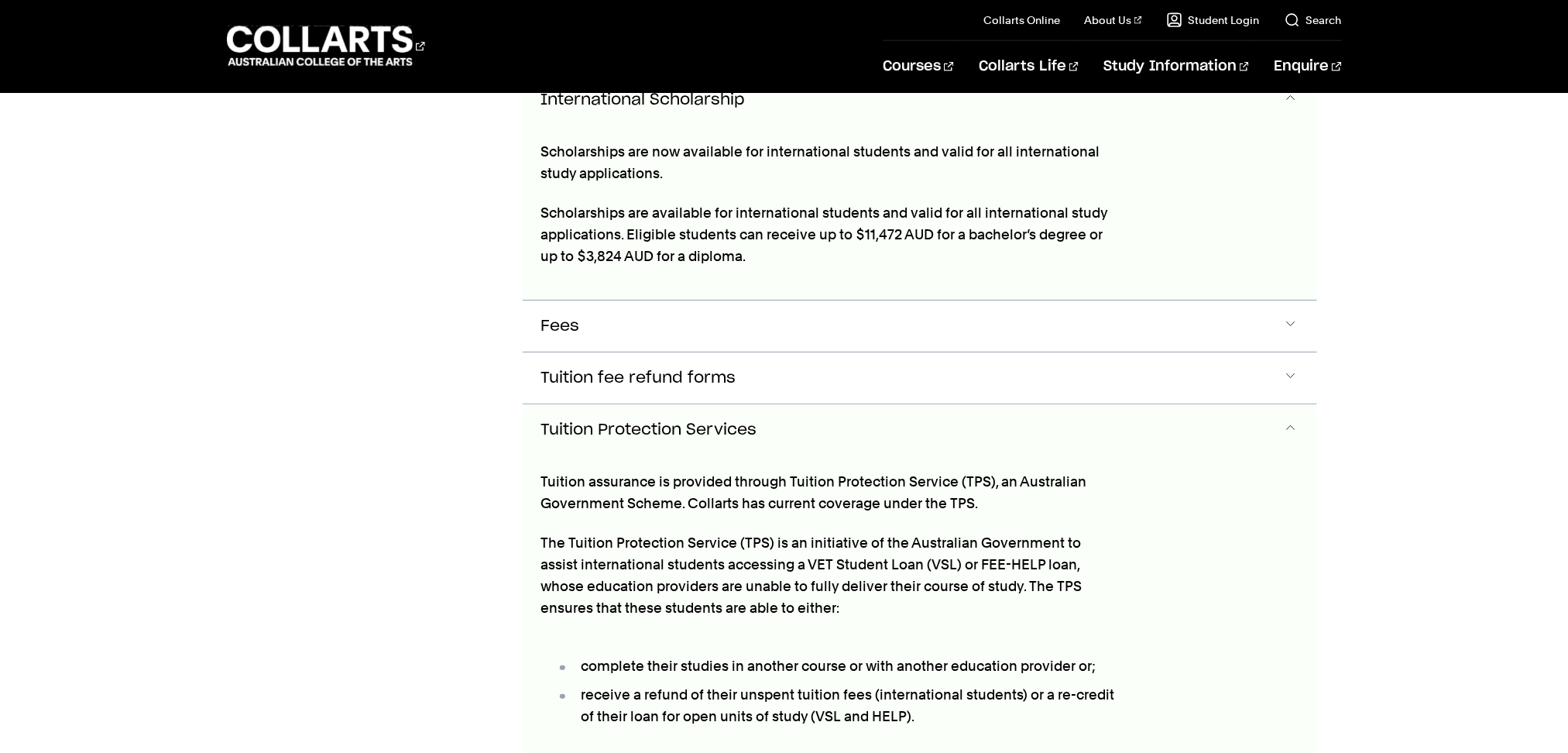
scroll to position [3481, 0]
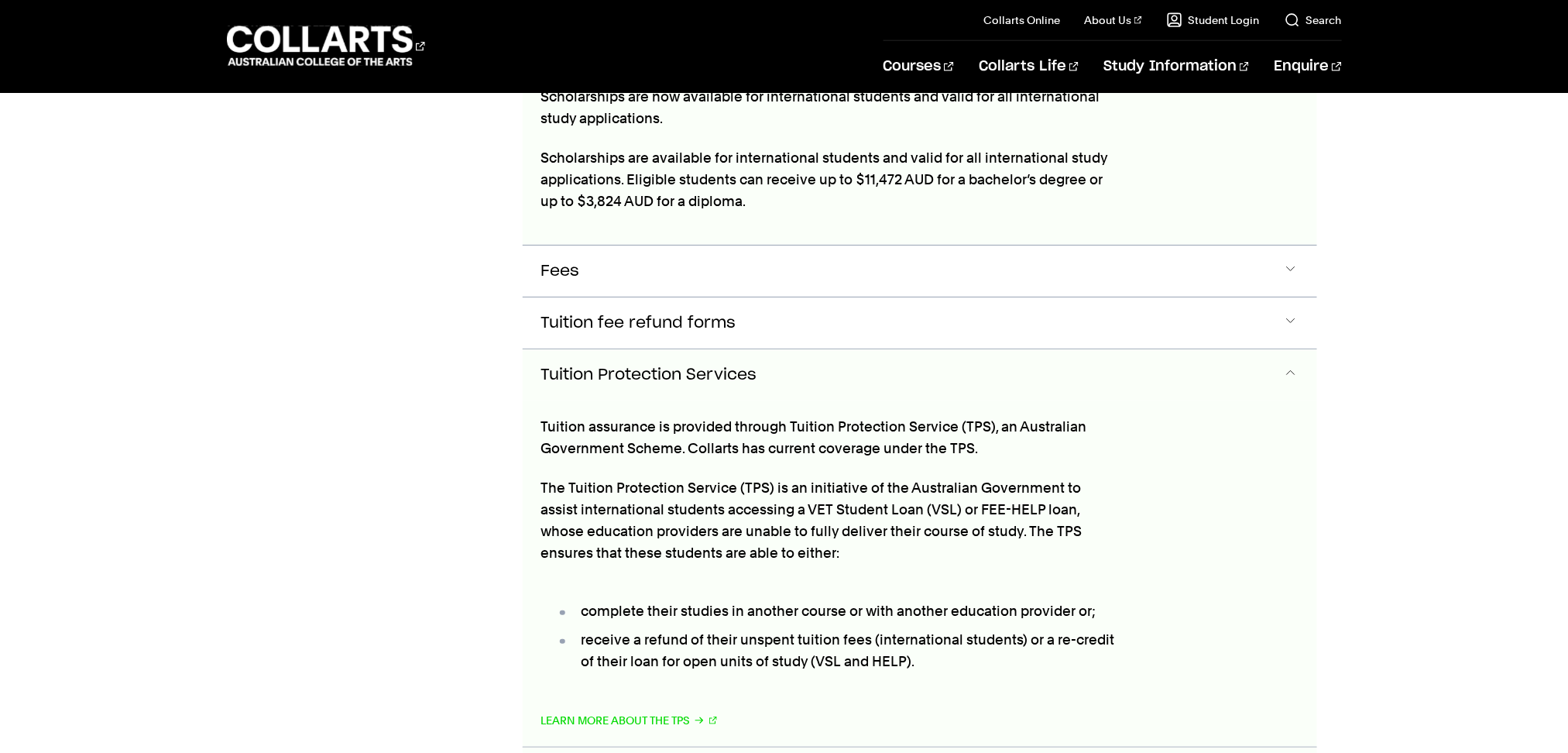
click at [1175, 349] on button "Tuition Protection Services" at bounding box center [920, 375] width 794 height 51
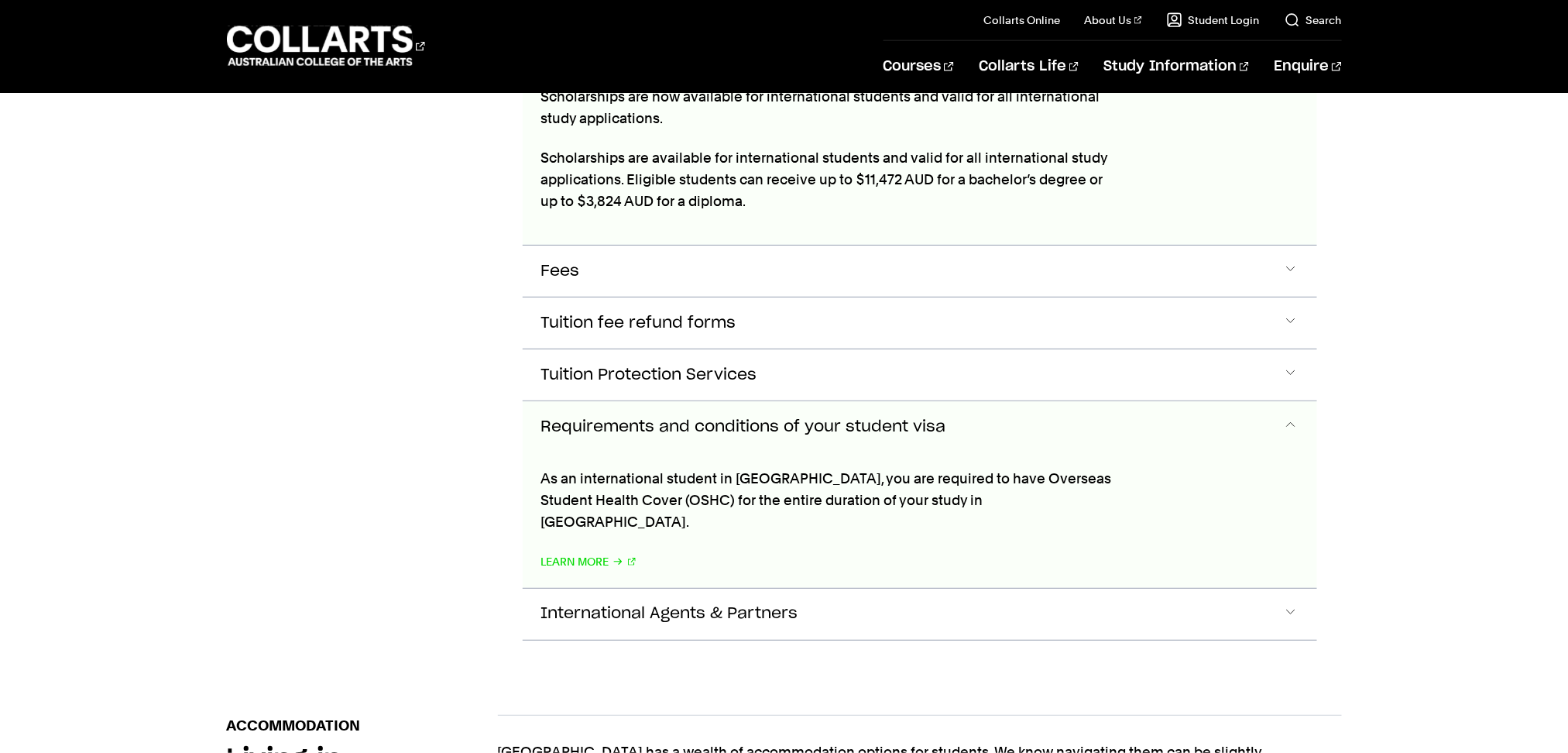
click at [612, 452] on div "As an international student in [GEOGRAPHIC_DATA], you are required to have Over…" at bounding box center [828, 520] width 612 height 136
click at [588, 551] on link "Learn More" at bounding box center [588, 561] width 95 height 22
